Goal: Information Seeking & Learning: Learn about a topic

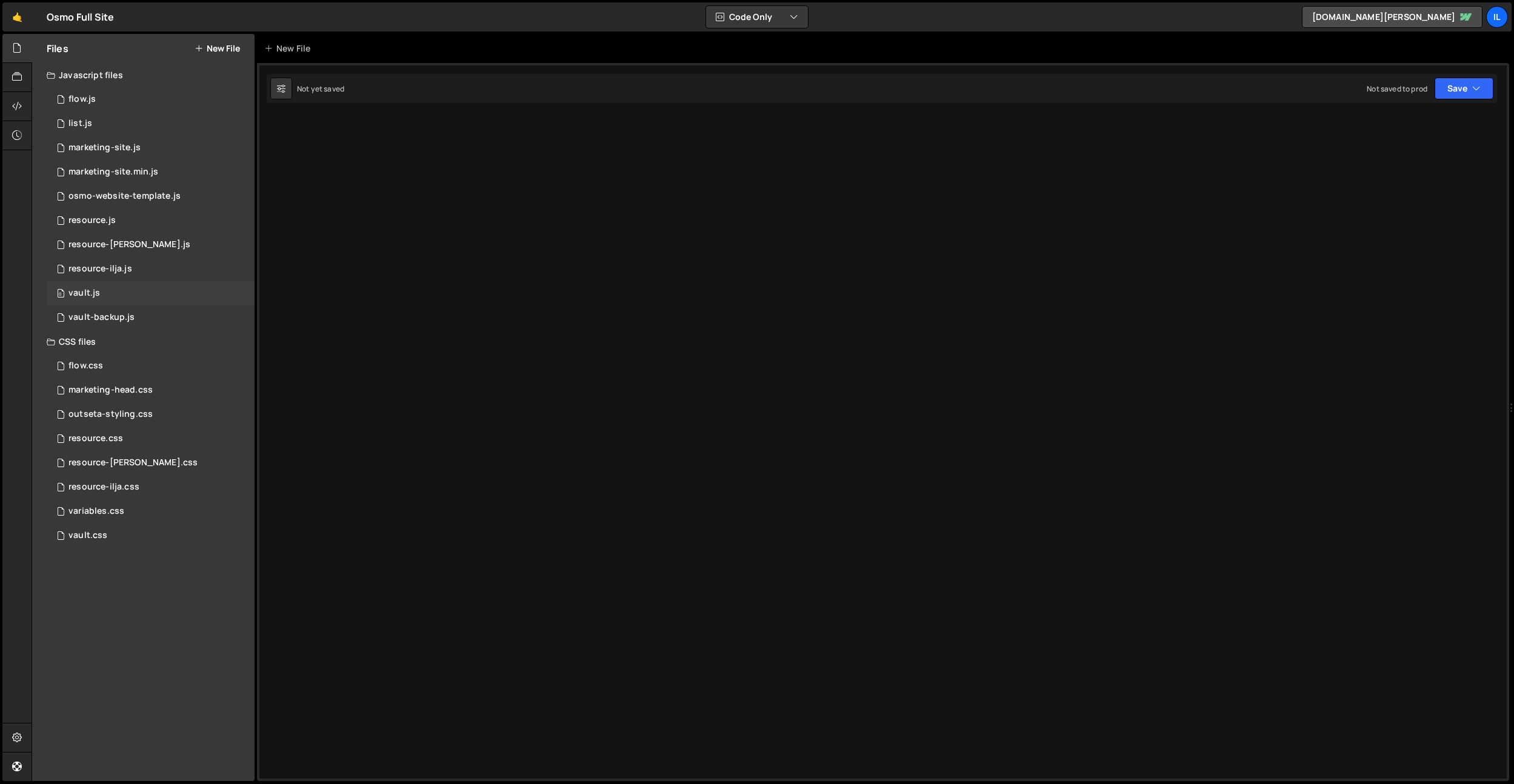
click at [124, 291] on div "0 vault.js 0" at bounding box center [150, 293] width 208 height 24
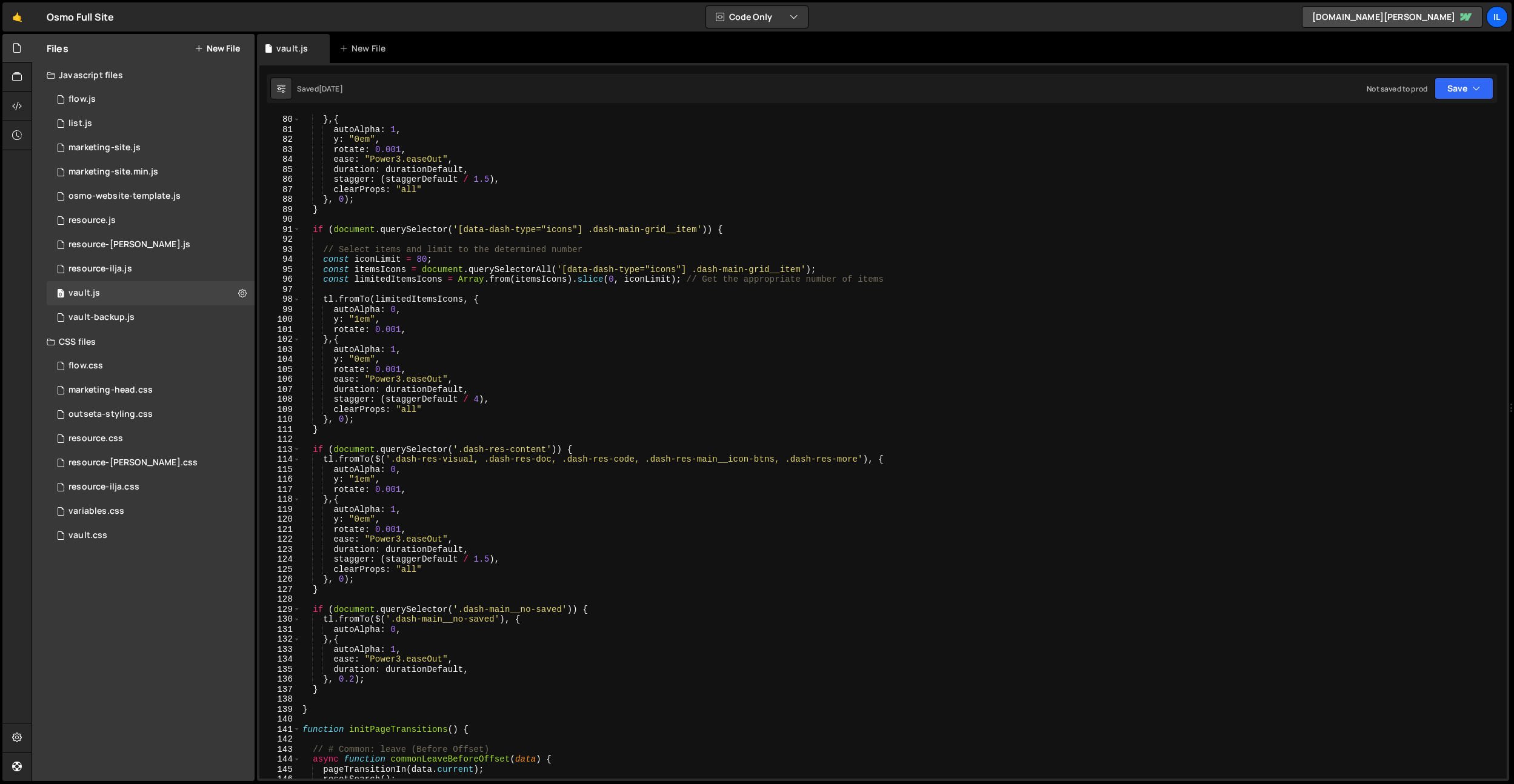
scroll to position [1276, 0]
type textarea "}"
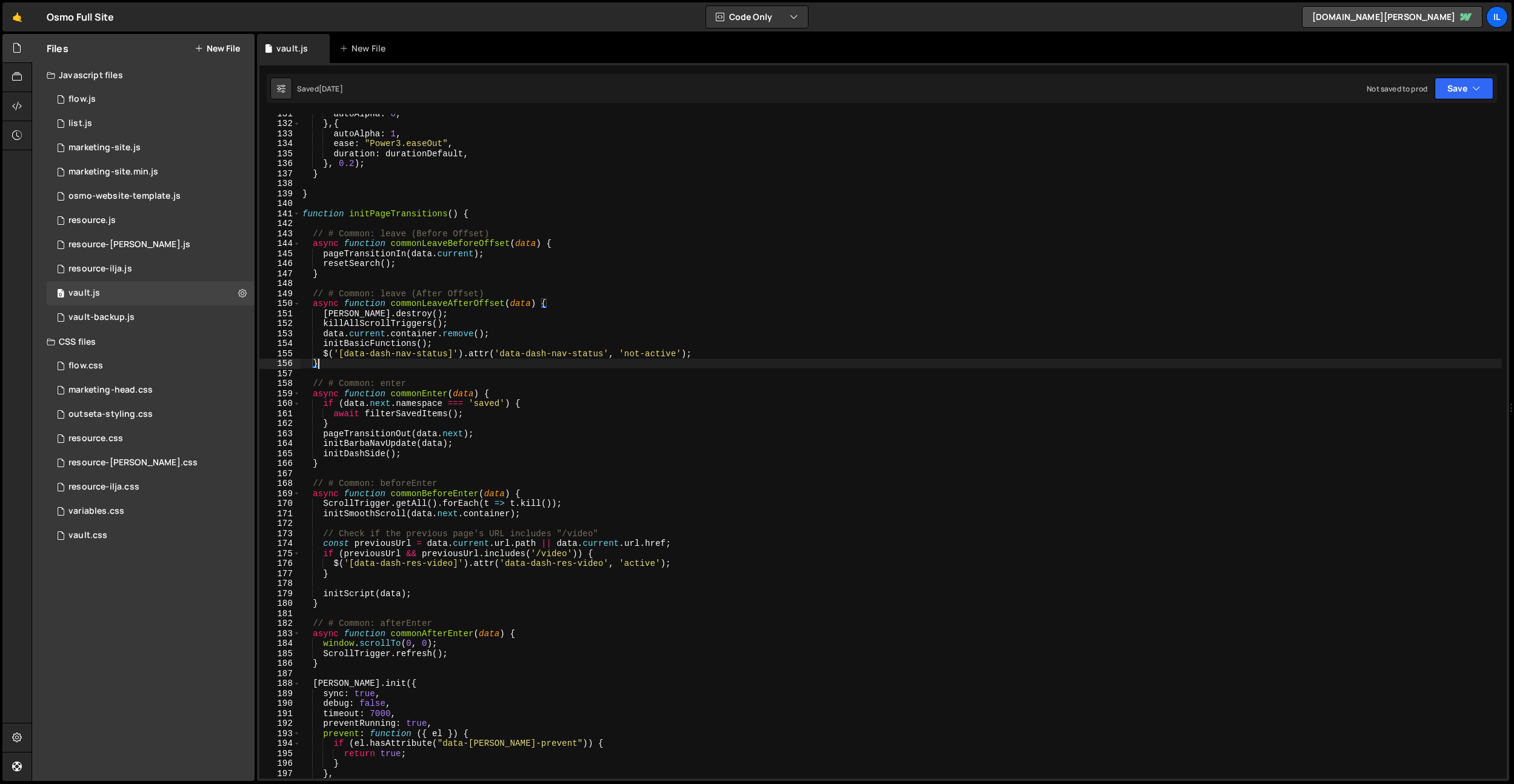
click at [508, 359] on div "autoAlpha : 0 , } , { autoAlpha : 1 , ease : "Power3.easeOut" , duration : dura…" at bounding box center [901, 450] width 1202 height 685
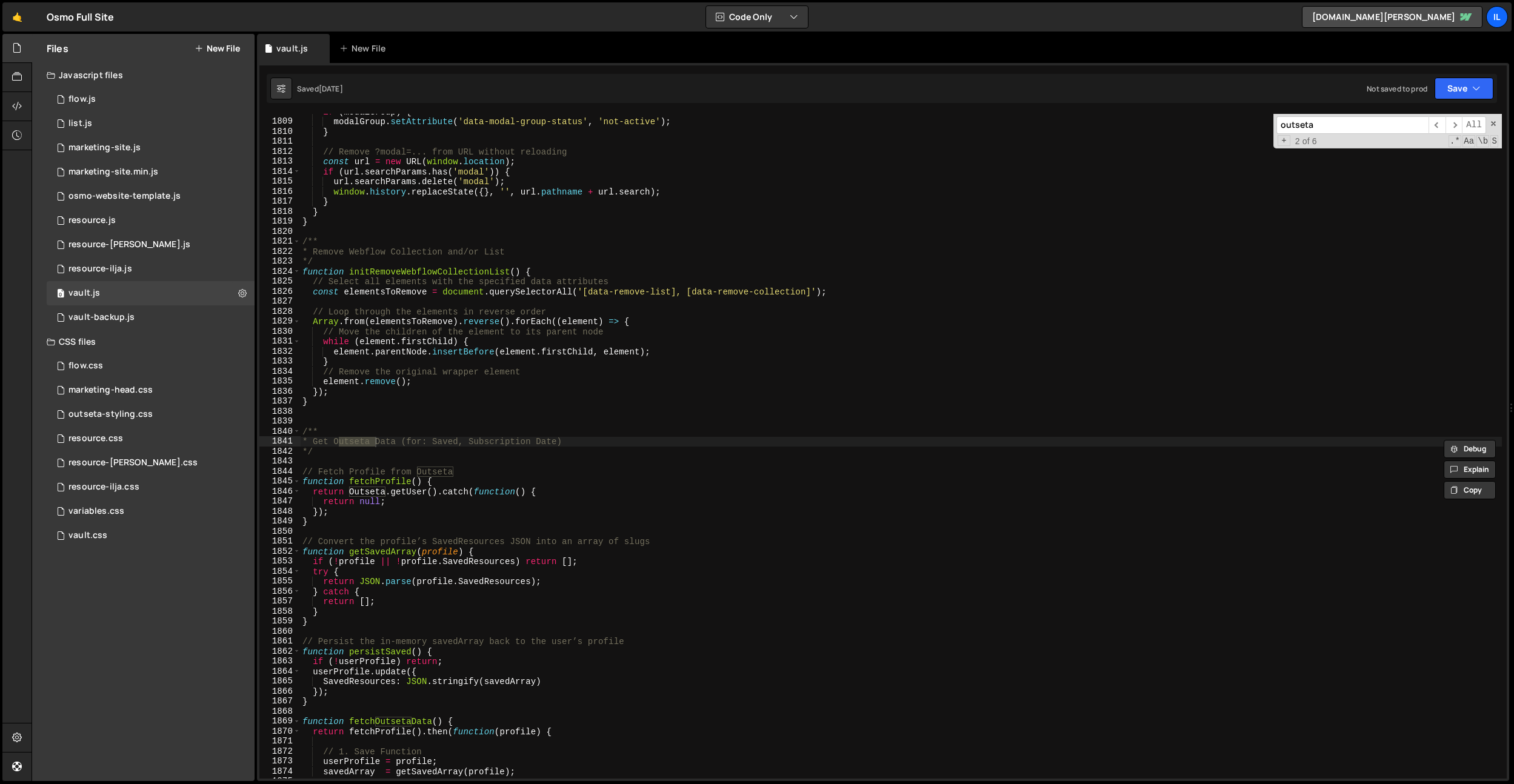
scroll to position [17601, 0]
type input "outseta"
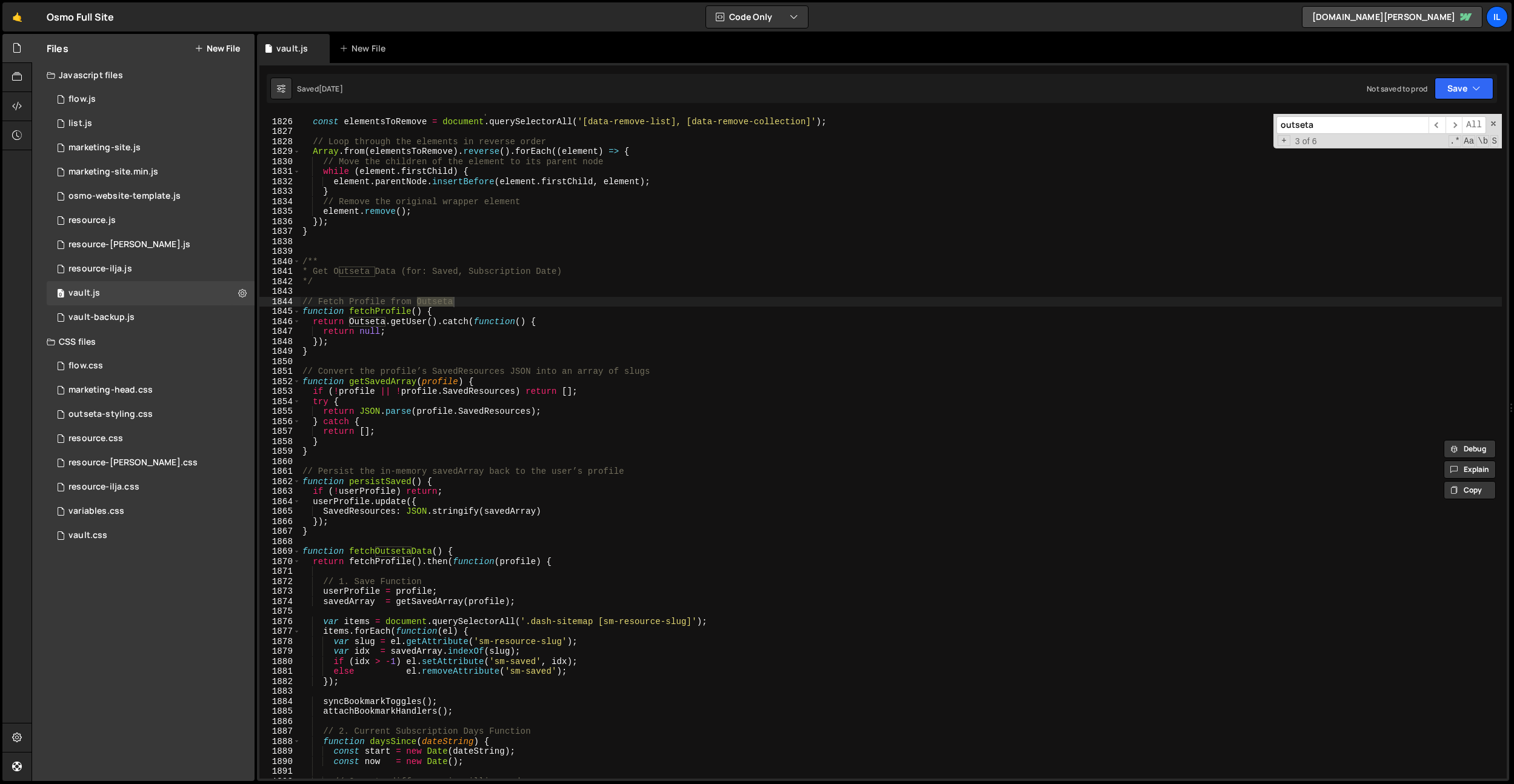
scroll to position [17767, 0]
click at [405, 364] on div "// Select all elements with the specified data attributes const elementsToRemov…" at bounding box center [901, 448] width 1202 height 685
click at [747, 371] on div "// Select all elements with the specified data attributes const elementsToRemov…" at bounding box center [901, 448] width 1202 height 685
type textarea "// Convert the profile’s SavedResources JSON into an array of slugs"
type input "e"
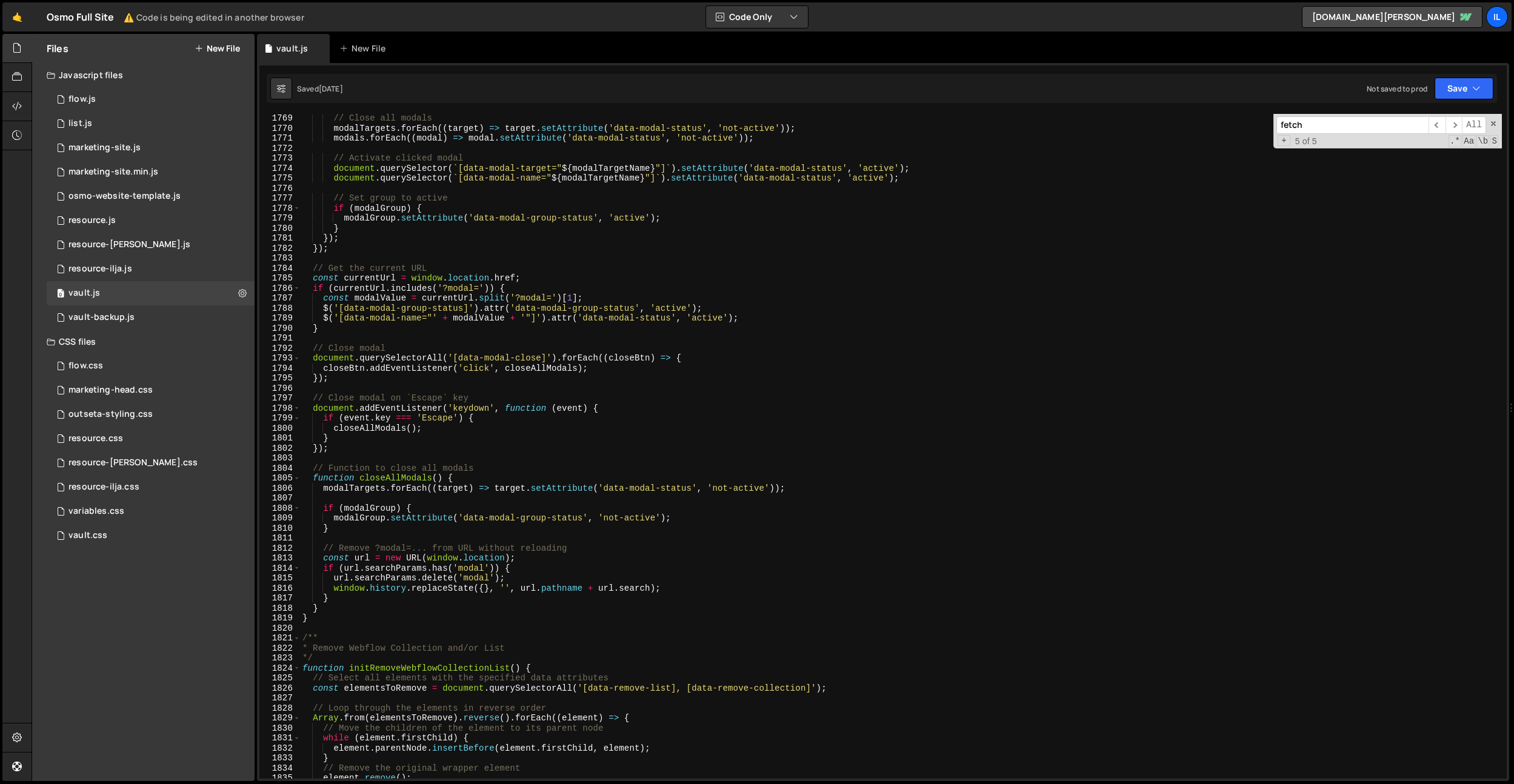
scroll to position [17200, 0]
type input "fetch"
click at [13, 1] on div "Hold on a sec... Are you certain you wish to leave this page? Any changes you'v…" at bounding box center [757, 392] width 1514 height 784
click at [14, 13] on link "🤙" at bounding box center [17, 17] width 30 height 29
